Goal: Use online tool/utility: Utilize a website feature to perform a specific function

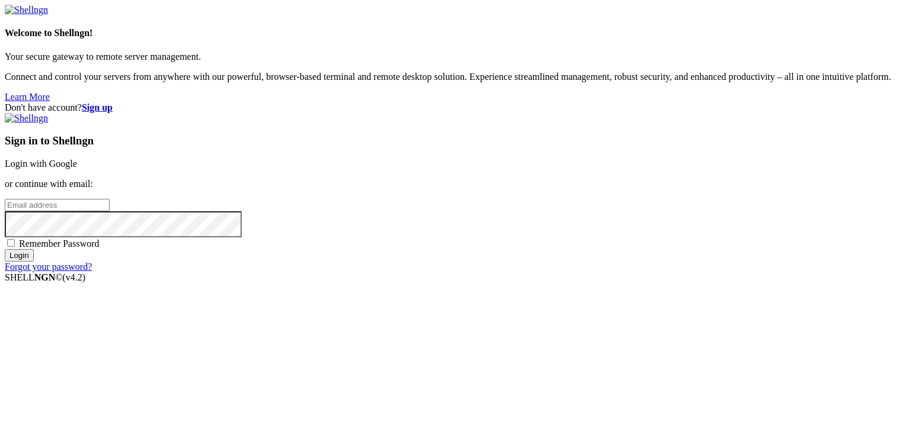
type input "[EMAIL_ADDRESS][DOMAIN_NAME]"
click at [34, 262] on input "Login" at bounding box center [19, 255] width 29 height 12
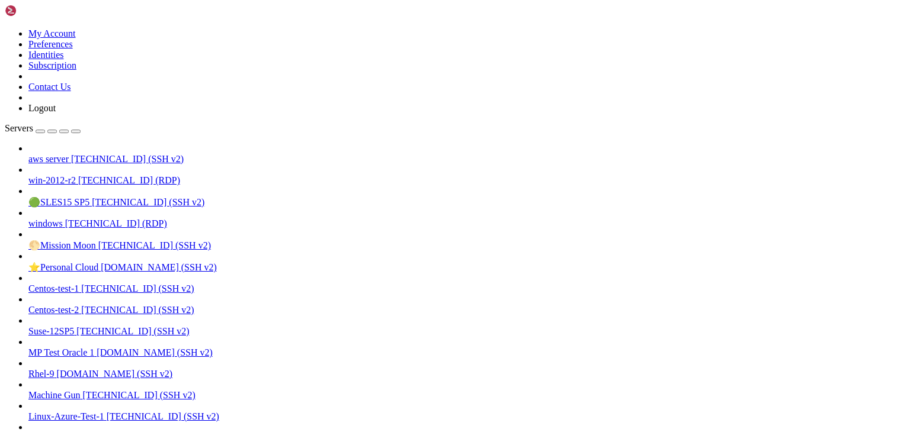
click at [69, 154] on span "aws server" at bounding box center [48, 159] width 40 height 10
drag, startPoint x: 294, startPoint y: 1091, endPoint x: 174, endPoint y: 1158, distance: 137.6
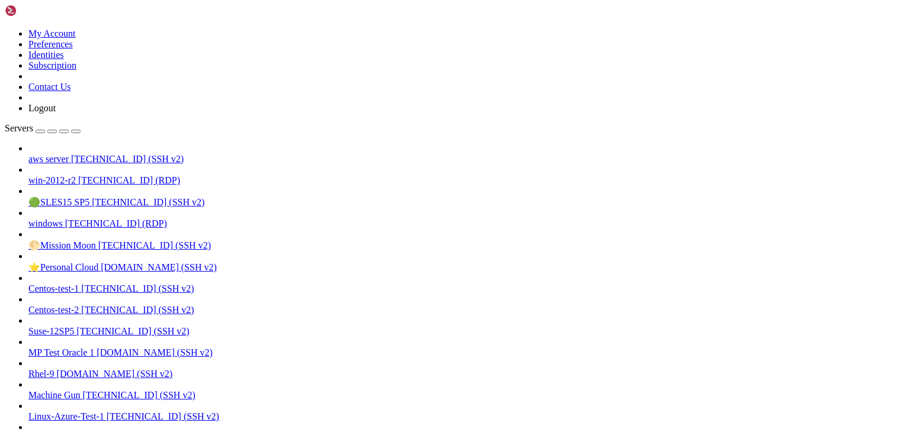
scroll to position [81, 0]
drag, startPoint x: 313, startPoint y: 1151, endPoint x: 200, endPoint y: 1157, distance: 113.8
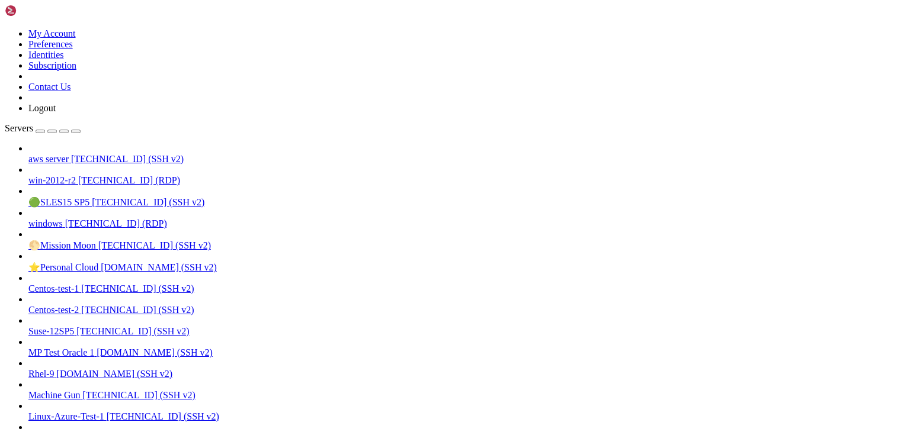
drag, startPoint x: 13, startPoint y: 830, endPoint x: 118, endPoint y: 1084, distance: 275.1
drag, startPoint x: 9, startPoint y: 830, endPoint x: 183, endPoint y: 1141, distance: 356.4
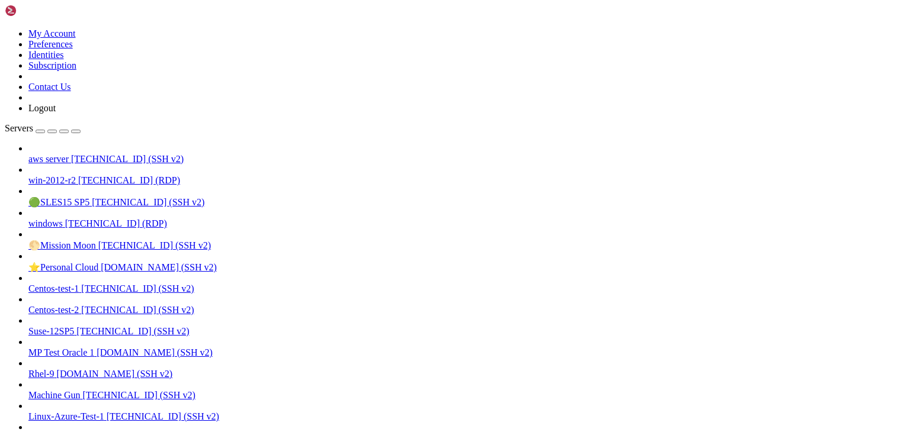
drag, startPoint x: 11, startPoint y: 833, endPoint x: 240, endPoint y: 1134, distance: 377.9
drag, startPoint x: 25, startPoint y: 840, endPoint x: 258, endPoint y: 1131, distance: 372.1
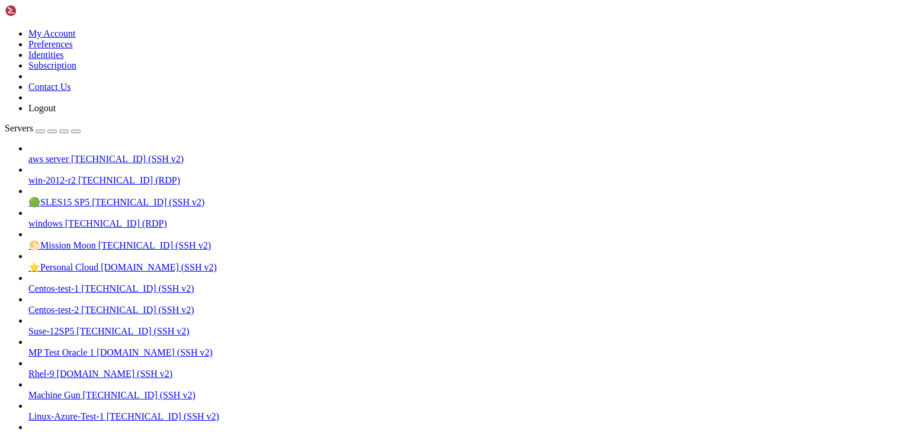
drag, startPoint x: 34, startPoint y: 839, endPoint x: 291, endPoint y: 1115, distance: 377.6
drag, startPoint x: 11, startPoint y: 871, endPoint x: 102, endPoint y: 1109, distance: 254.9
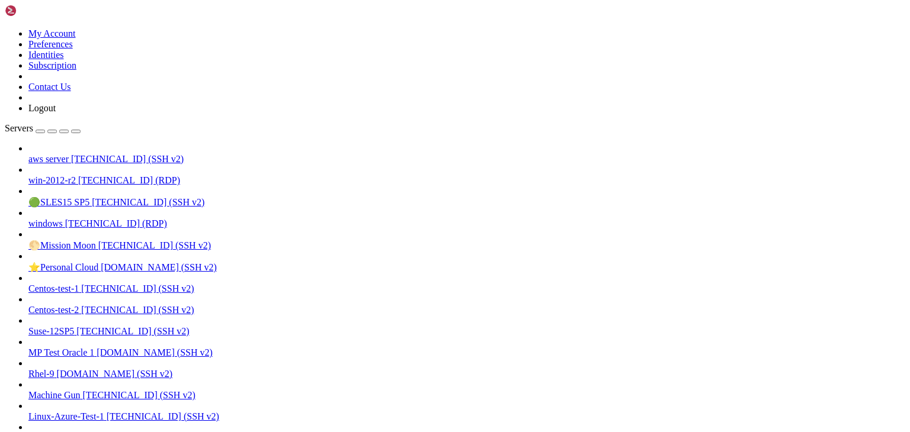
scroll to position [111, 0]
drag, startPoint x: 10, startPoint y: 1032, endPoint x: 145, endPoint y: 1072, distance: 140.3
